Goal: Entertainment & Leisure: Consume media (video, audio)

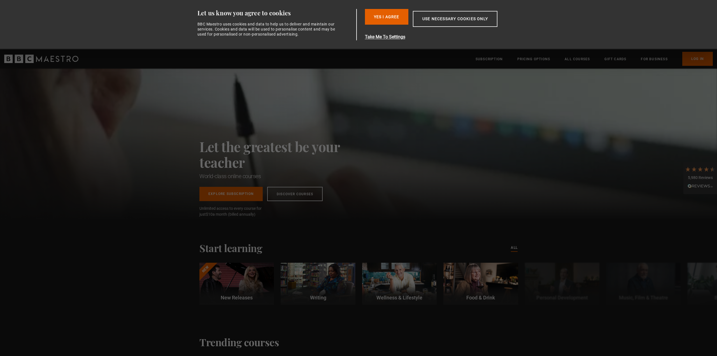
click at [387, 17] on button "Yes I Agree" at bounding box center [386, 17] width 43 height 16
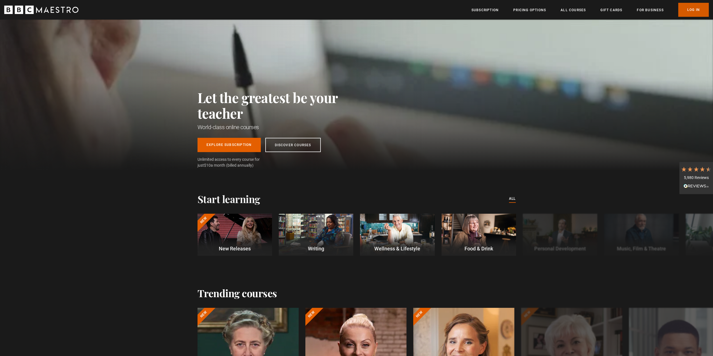
click at [690, 8] on link "Log In" at bounding box center [693, 10] width 31 height 14
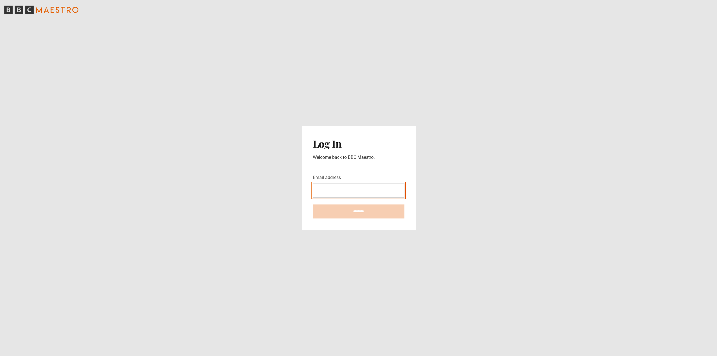
type input "**********"
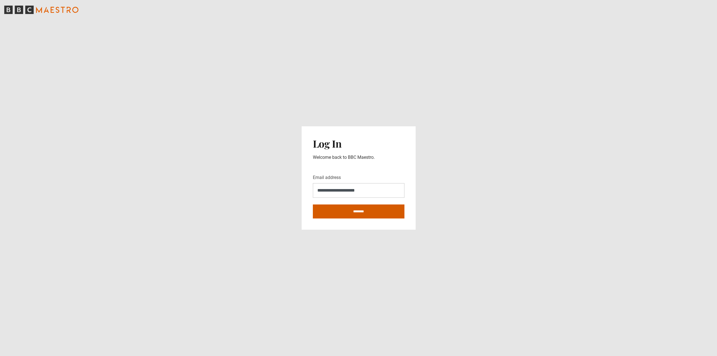
click at [379, 212] on input "********" at bounding box center [359, 212] width 92 height 14
type input "**********"
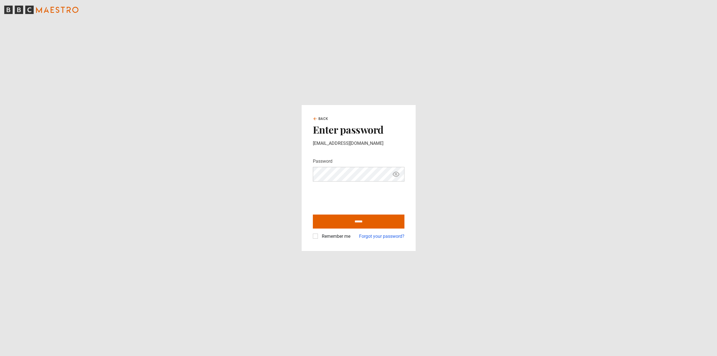
drag, startPoint x: 314, startPoint y: 239, endPoint x: 319, endPoint y: 236, distance: 5.1
click at [316, 238] on div "Remember me" at bounding box center [332, 236] width 38 height 7
click at [318, 236] on div "Remember me" at bounding box center [332, 236] width 38 height 7
click at [320, 237] on label "Remember me" at bounding box center [335, 236] width 31 height 7
click at [359, 219] on input "******" at bounding box center [359, 222] width 92 height 14
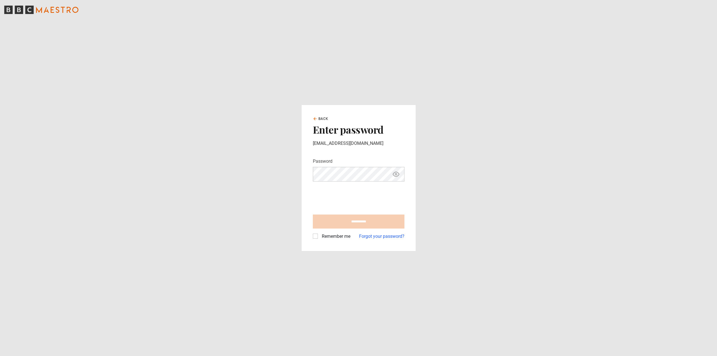
type input "**********"
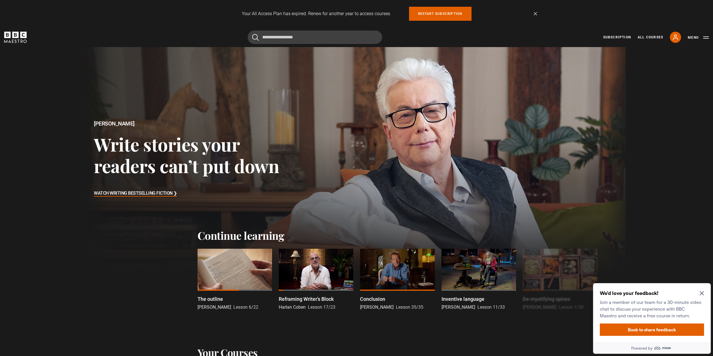
click at [141, 194] on h3 "Watch Writing Bestselling Fiction ❯" at bounding box center [135, 193] width 83 height 8
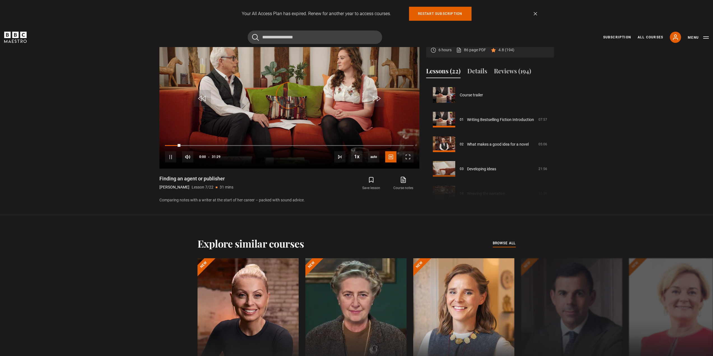
scroll to position [148, 0]
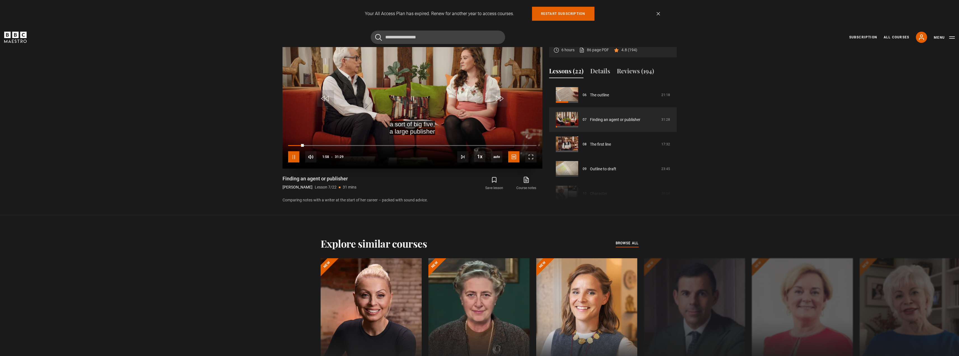
click at [295, 154] on span "Video Player" at bounding box center [293, 156] width 11 height 11
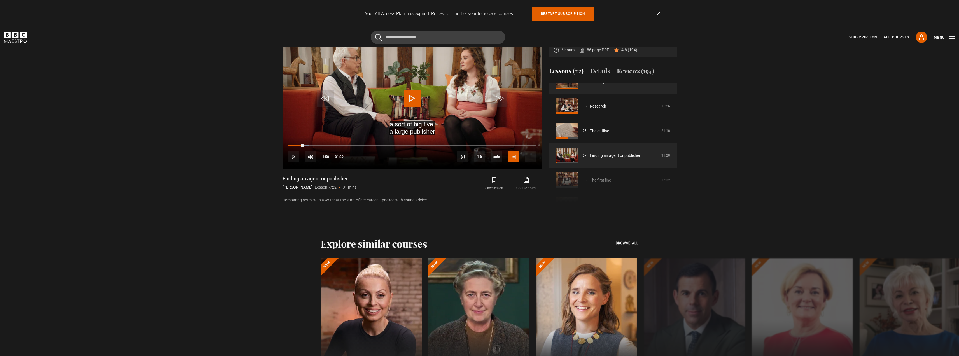
scroll to position [0, 0]
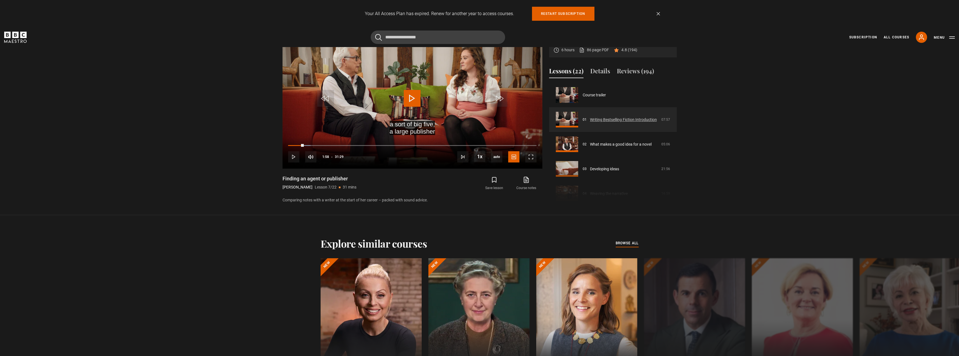
click at [607, 119] on link "Writing Bestselling Fiction Introduction" at bounding box center [623, 120] width 67 height 6
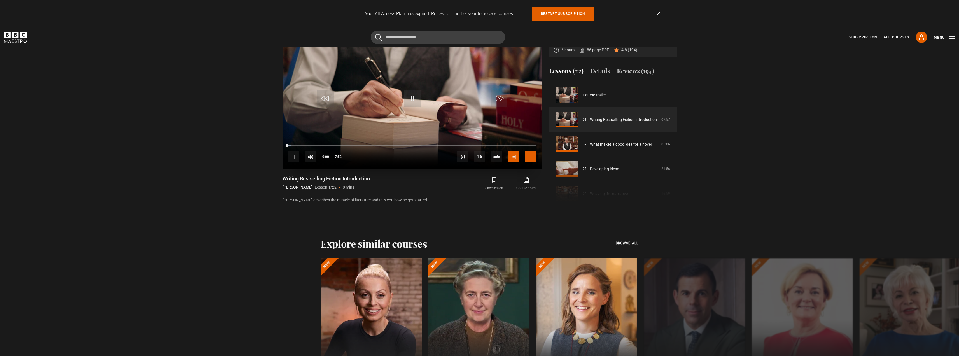
drag, startPoint x: 534, startPoint y: 158, endPoint x: 531, endPoint y: 192, distance: 34.0
click at [533, 158] on span "Video Player" at bounding box center [531, 156] width 11 height 11
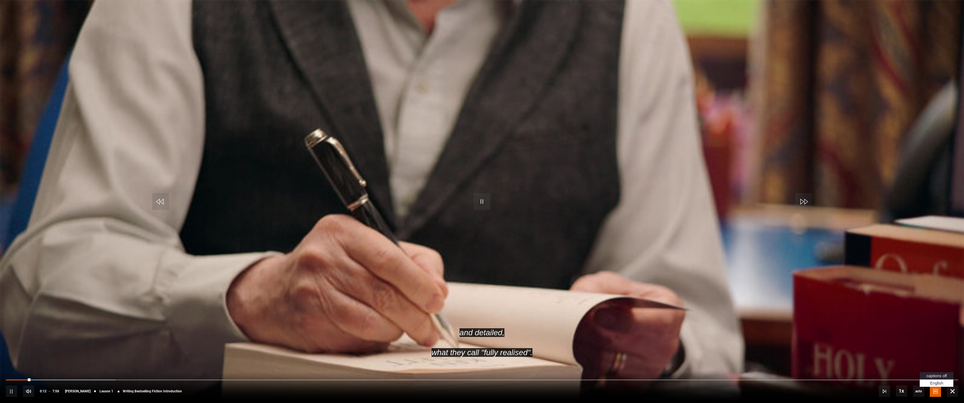
drag, startPoint x: 937, startPoint y: 376, endPoint x: 922, endPoint y: 375, distance: 14.6
click at [936, 356] on span "captions off" at bounding box center [936, 376] width 20 height 4
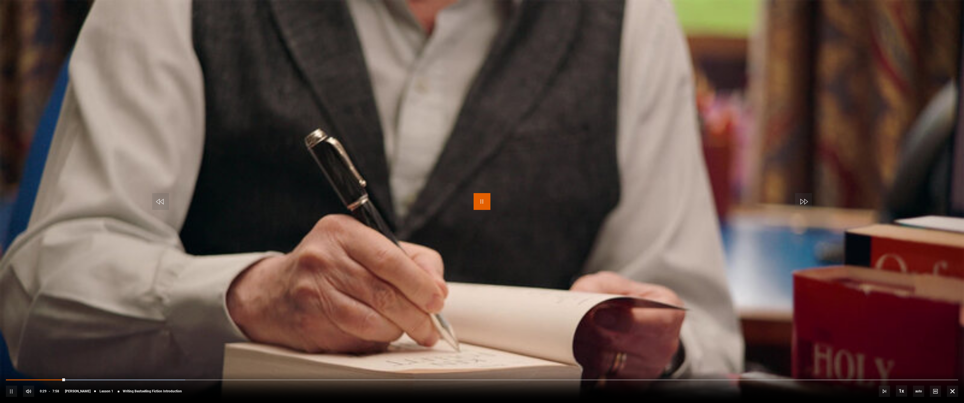
click at [484, 194] on span "Video Player" at bounding box center [481, 201] width 17 height 17
click at [485, 202] on span "Video Player" at bounding box center [481, 201] width 17 height 17
drag, startPoint x: 12, startPoint y: 390, endPoint x: 18, endPoint y: 385, distance: 7.5
click at [12, 356] on span "Video Player" at bounding box center [11, 391] width 11 height 11
drag, startPoint x: 956, startPoint y: 391, endPoint x: 963, endPoint y: 334, distance: 56.6
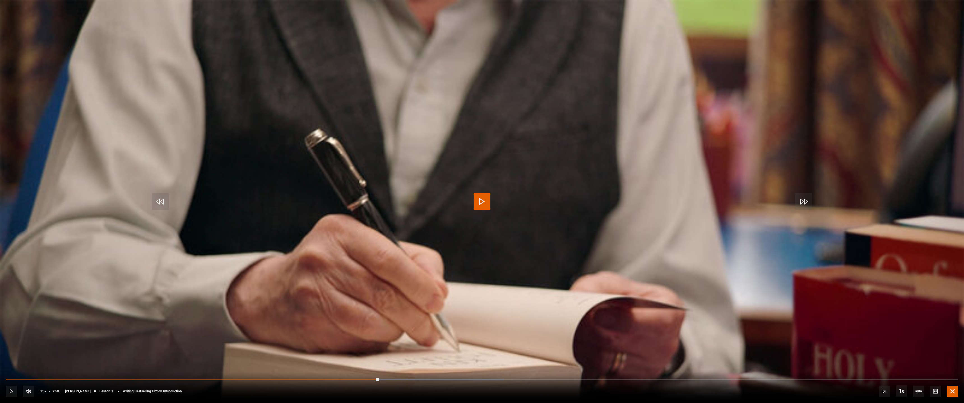
click at [956, 356] on span "Video Player" at bounding box center [952, 391] width 11 height 11
